Goal: Check status: Check status

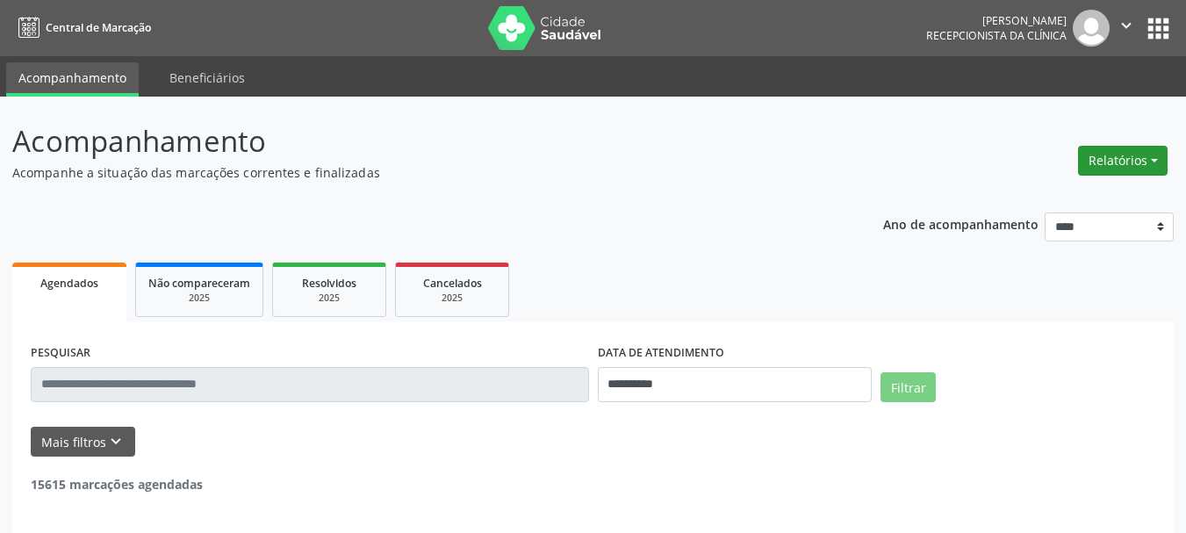
click at [1128, 163] on button "Relatórios" at bounding box center [1123, 161] width 90 height 30
click at [1039, 205] on link "Agendamentos" at bounding box center [1074, 198] width 189 height 25
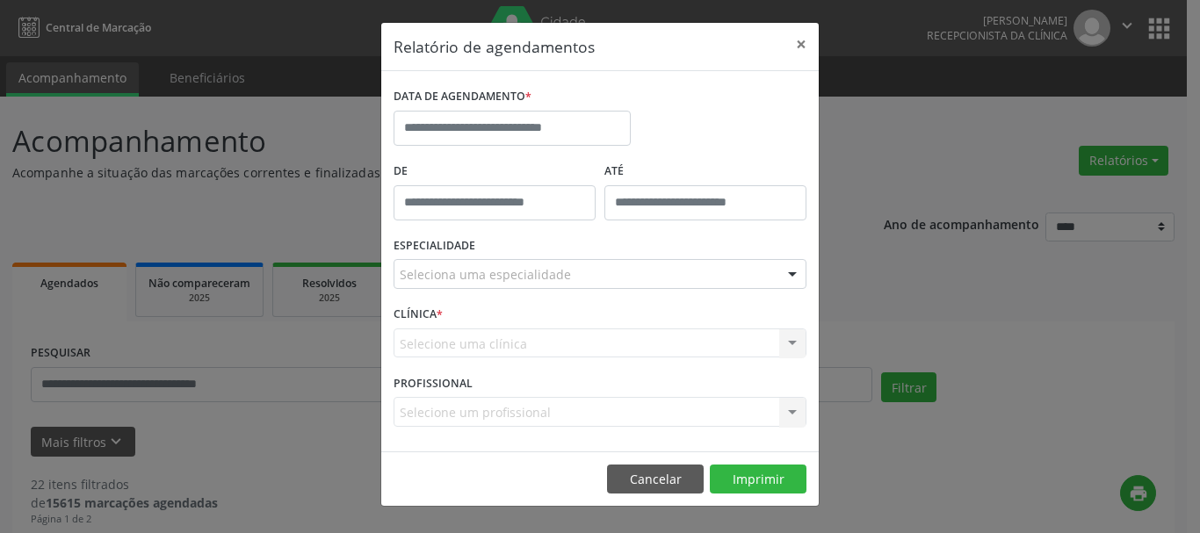
click at [570, 150] on div "DATA DE AGENDAMENTO *" at bounding box center [512, 120] width 246 height 75
click at [554, 142] on input "text" at bounding box center [511, 128] width 237 height 35
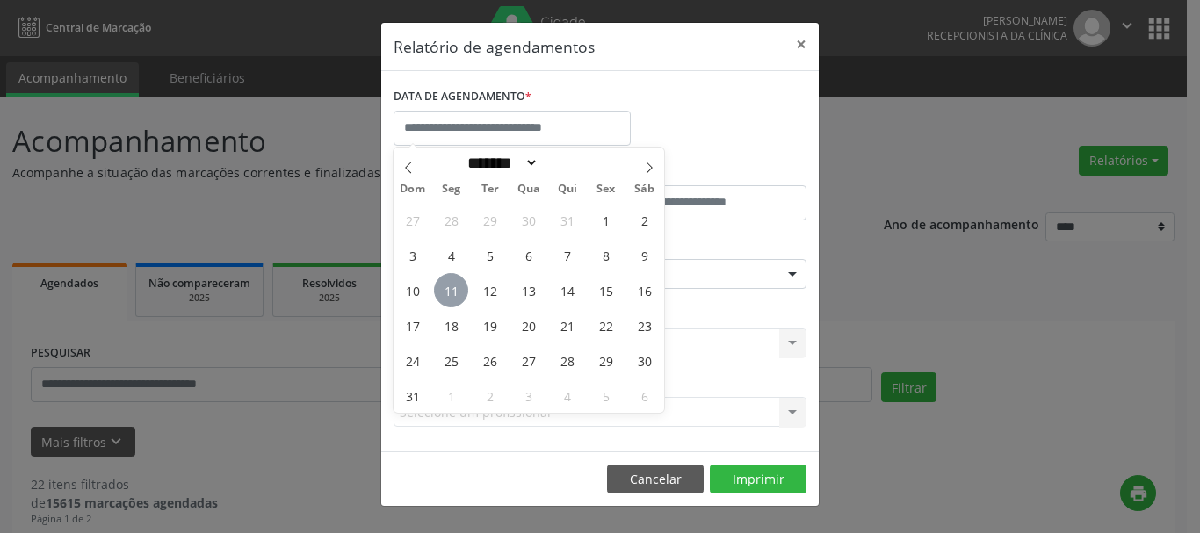
click at [452, 298] on span "11" at bounding box center [451, 290] width 34 height 34
type input "**********"
click at [452, 298] on span "11" at bounding box center [451, 290] width 34 height 34
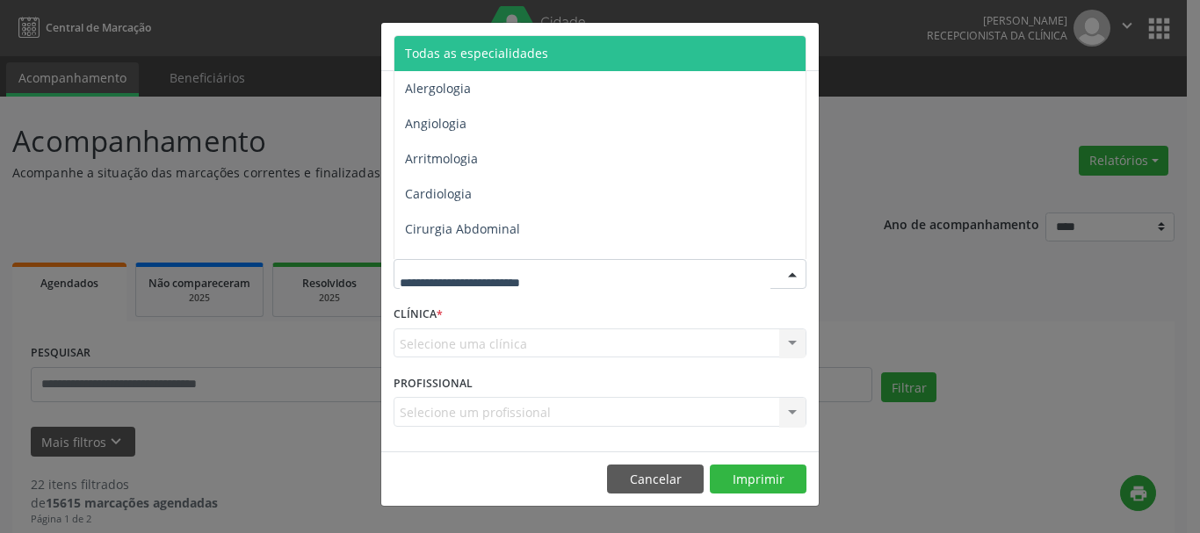
drag, startPoint x: 583, startPoint y: 61, endPoint x: 630, endPoint y: 106, distance: 65.2
click at [584, 61] on span "Todas as especialidades" at bounding box center [601, 53] width 414 height 35
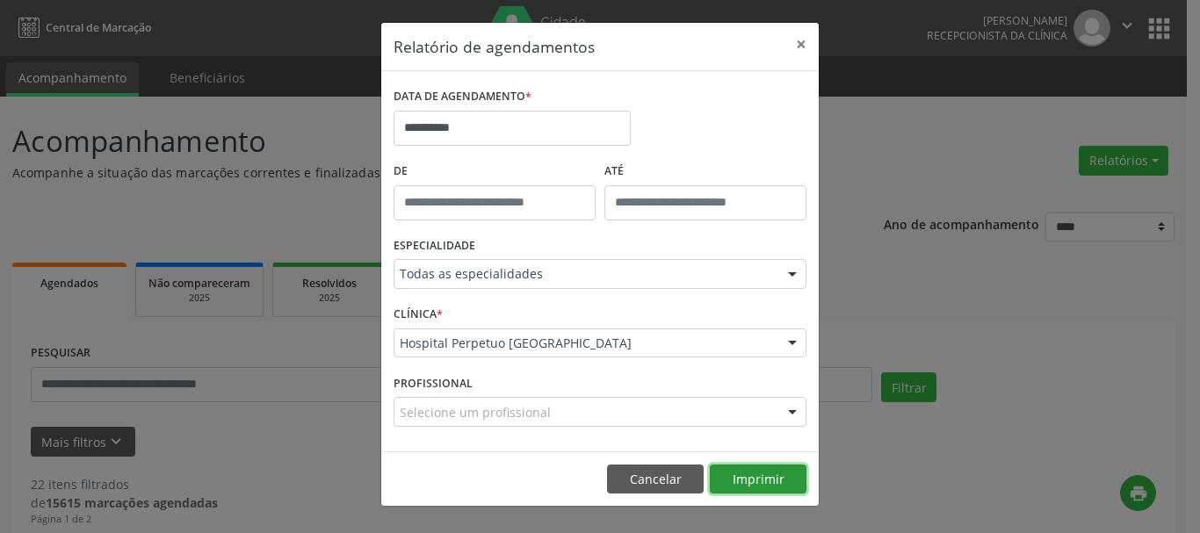
click at [765, 482] on button "Imprimir" at bounding box center [758, 480] width 97 height 30
